Goal: Obtain resource: Download file/media

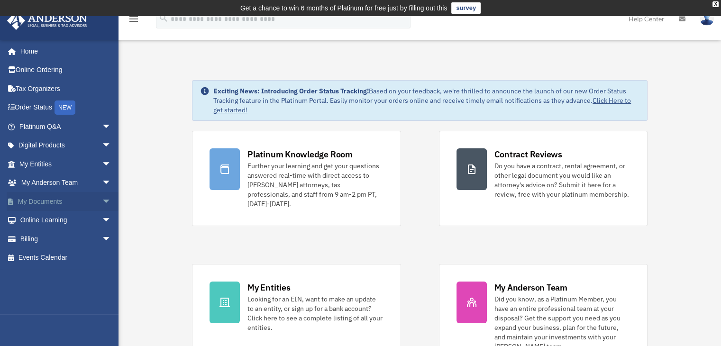
click at [102, 198] on span "arrow_drop_down" at bounding box center [111, 201] width 19 height 19
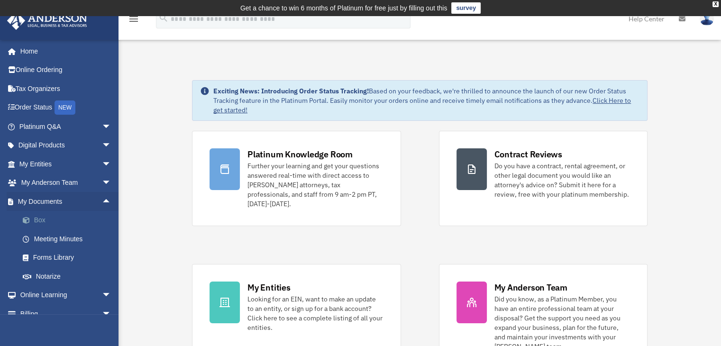
click at [53, 219] on link "Box" at bounding box center [69, 220] width 112 height 19
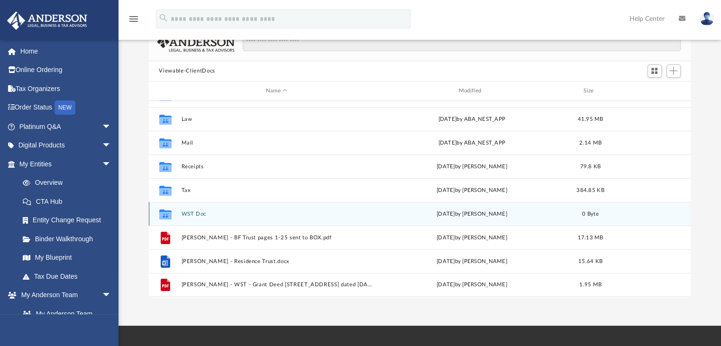
scroll to position [95, 0]
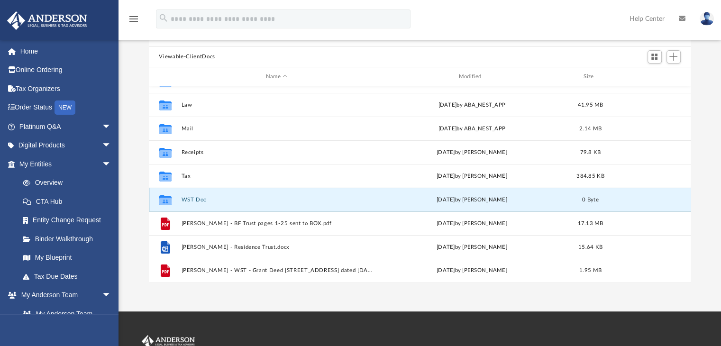
click at [192, 200] on button "WST Doc" at bounding box center [276, 200] width 191 height 6
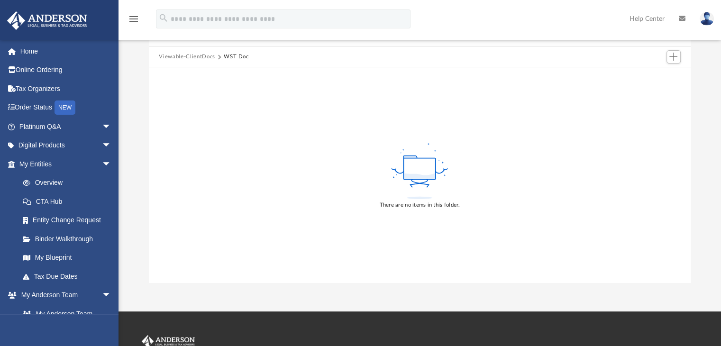
click at [171, 56] on button "Viewable-ClientDocs" at bounding box center [187, 57] width 56 height 9
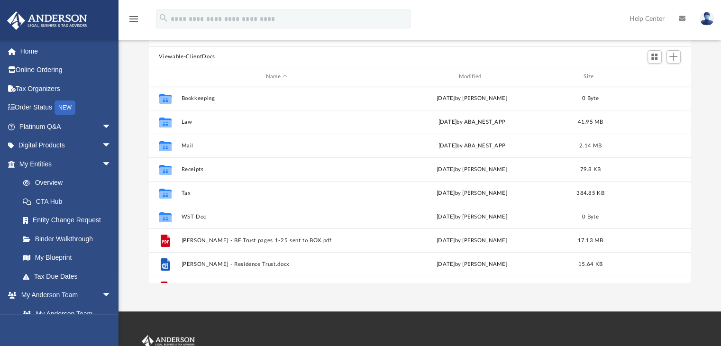
scroll to position [208, 535]
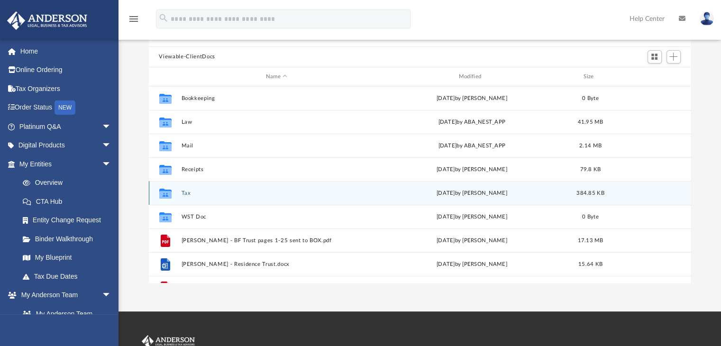
click at [161, 197] on icon "grid" at bounding box center [165, 195] width 12 height 8
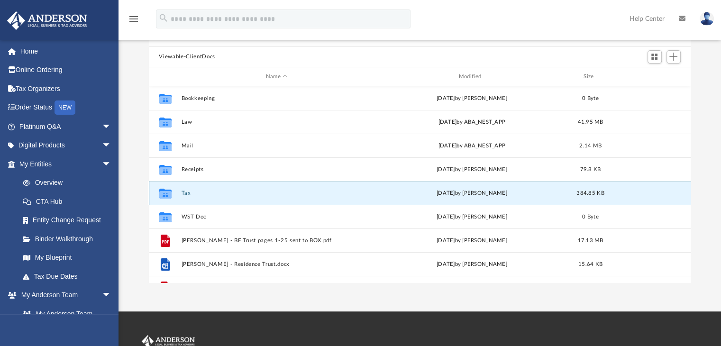
click at [186, 193] on button "Tax" at bounding box center [276, 193] width 191 height 6
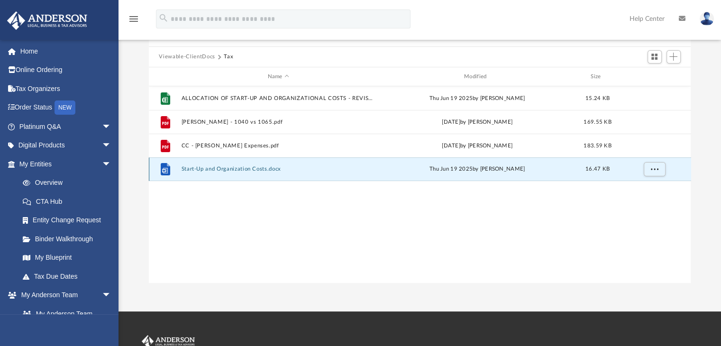
click at [203, 167] on button "Start-Up and Organization Costs.docx" at bounding box center [278, 169] width 194 height 6
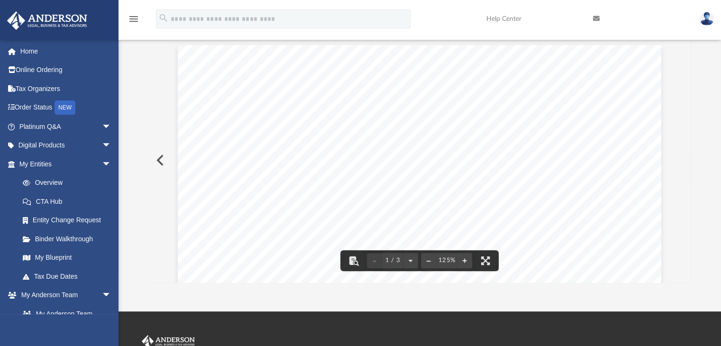
drag, startPoint x: 249, startPoint y: 169, endPoint x: 239, endPoint y: 181, distance: 15.9
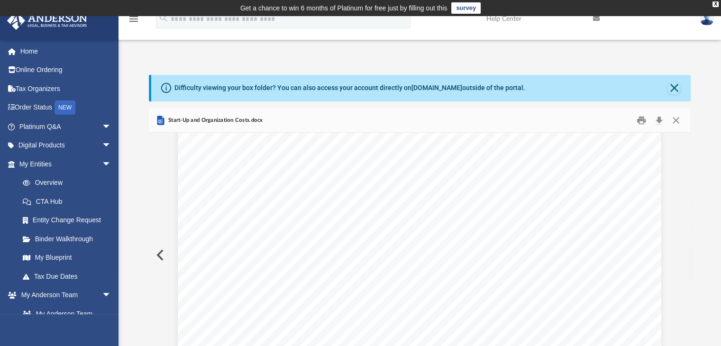
scroll to position [869, 0]
click at [658, 120] on button "Download" at bounding box center [659, 120] width 17 height 15
click at [508, 169] on div "Simila r to start - up costs, organizational costs must be amortized if they ex…" at bounding box center [420, 224] width 484 height 626
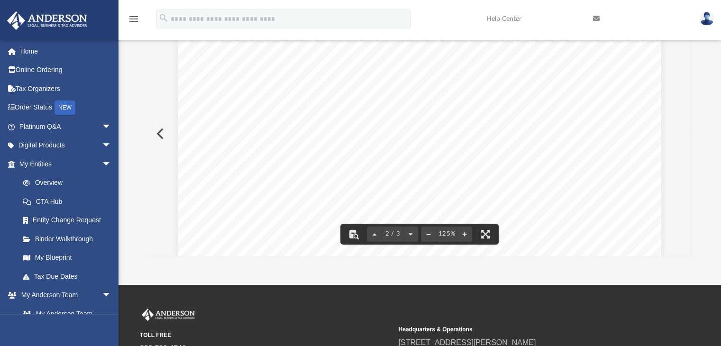
scroll to position [0, 0]
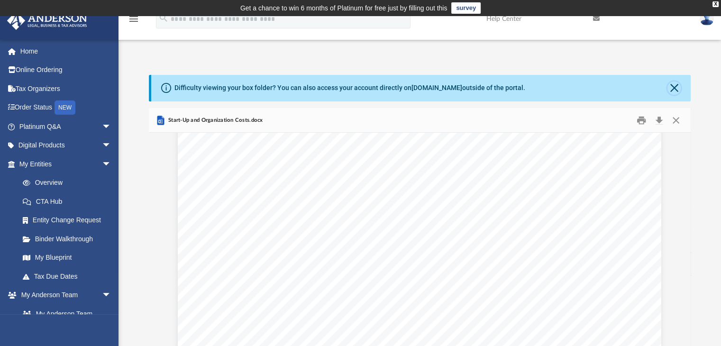
click at [675, 87] on button "Close" at bounding box center [674, 88] width 13 height 13
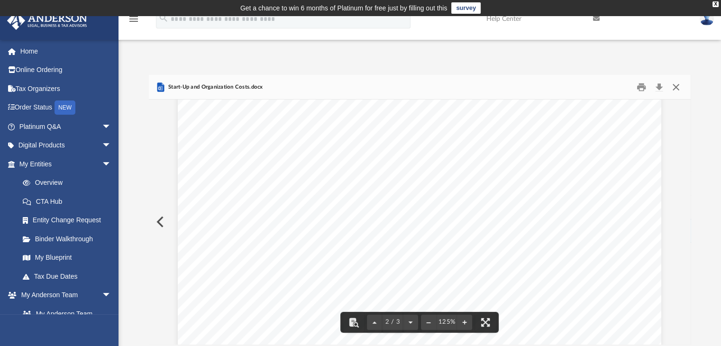
click at [678, 89] on button "Close" at bounding box center [676, 87] width 17 height 15
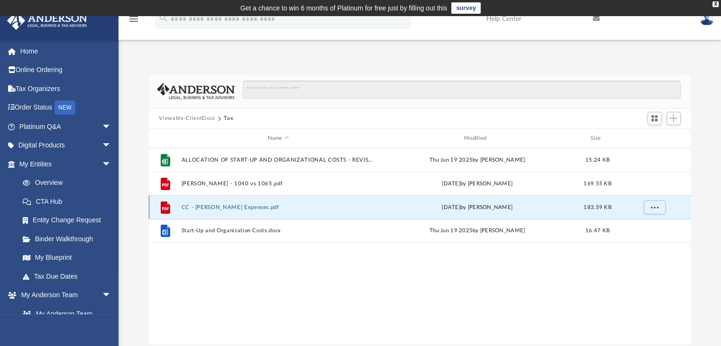
click at [247, 207] on button "CC - Anderson Expenses.pdf" at bounding box center [278, 207] width 194 height 6
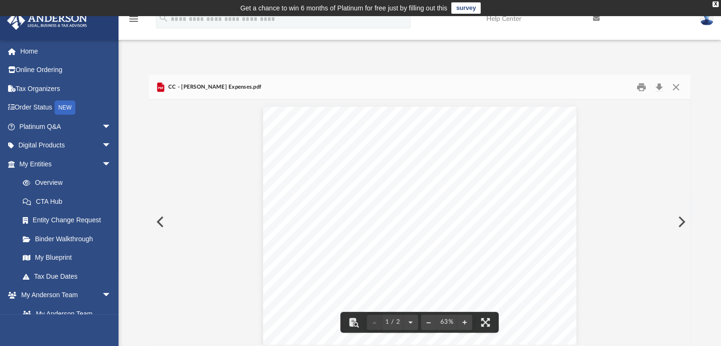
click at [675, 219] on button "Preview" at bounding box center [681, 222] width 21 height 27
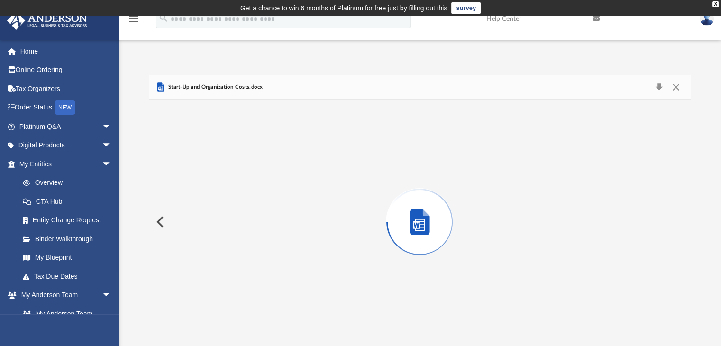
scroll to position [640, 0]
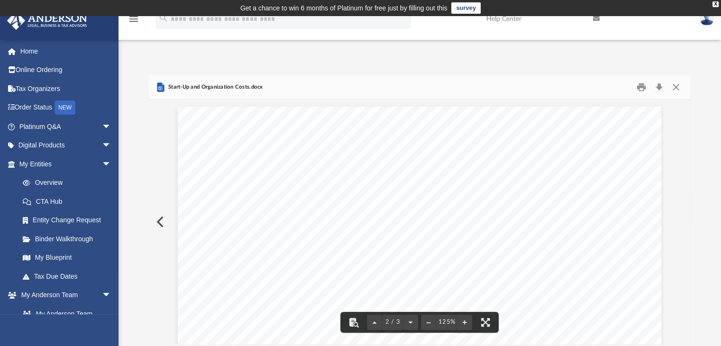
click at [160, 222] on button "Preview" at bounding box center [159, 222] width 21 height 27
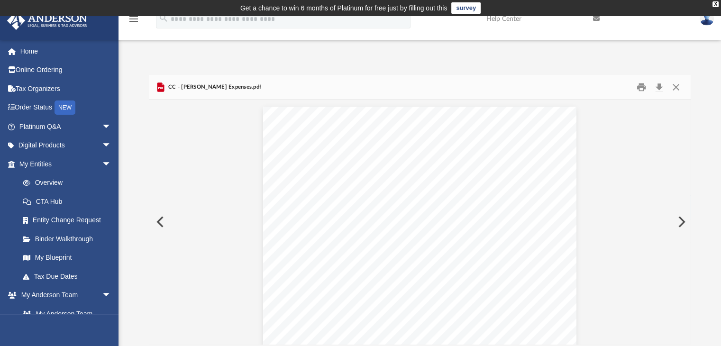
click at [160, 222] on button "Preview" at bounding box center [159, 222] width 21 height 27
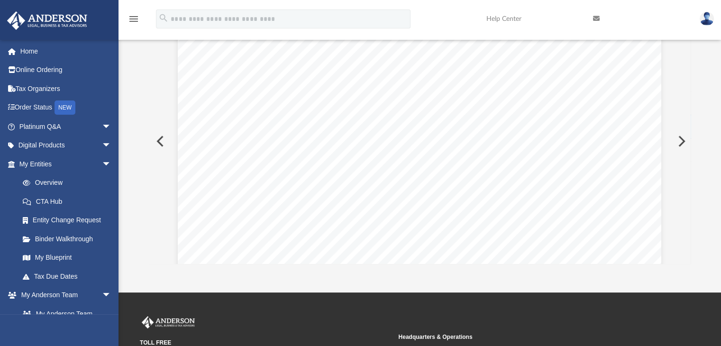
scroll to position [95, 0]
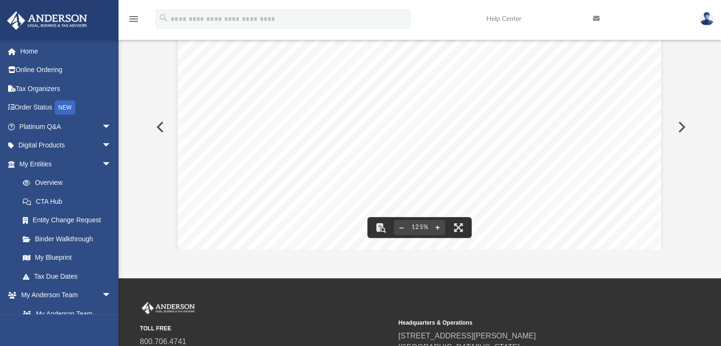
click at [158, 127] on button "Preview" at bounding box center [159, 127] width 21 height 27
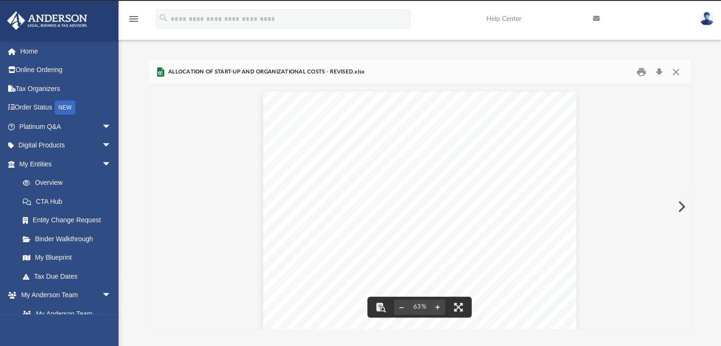
scroll to position [0, 0]
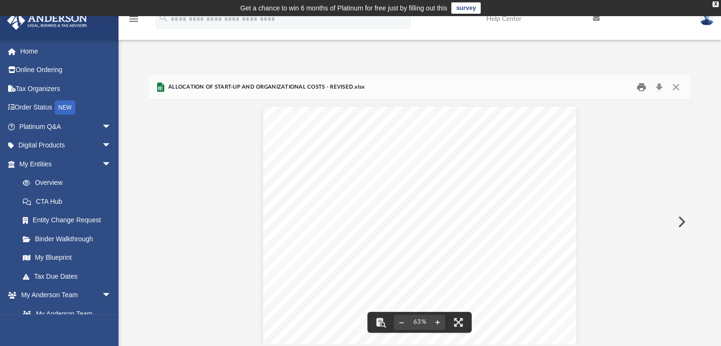
click at [641, 90] on button "Print" at bounding box center [641, 87] width 19 height 15
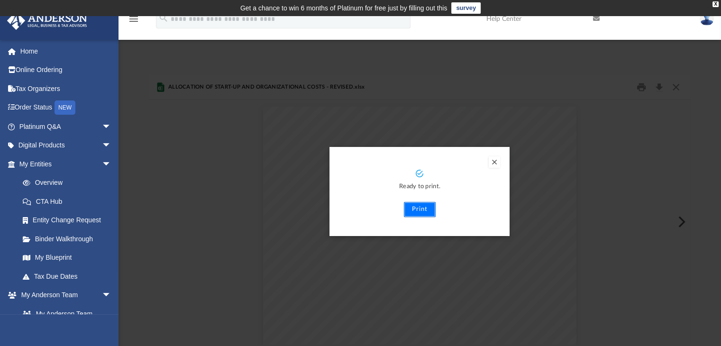
click at [409, 215] on button "Print" at bounding box center [420, 209] width 32 height 15
